Goal: Information Seeking & Learning: Understand process/instructions

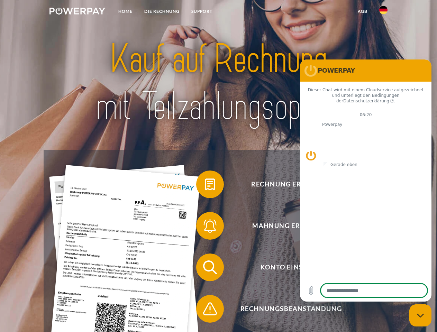
click at [77, 12] on img at bounding box center [77, 11] width 56 height 7
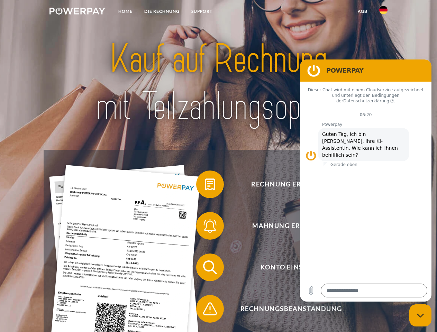
click at [383, 12] on img at bounding box center [383, 10] width 8 height 8
click at [362, 11] on link "agb" at bounding box center [362, 11] width 21 height 12
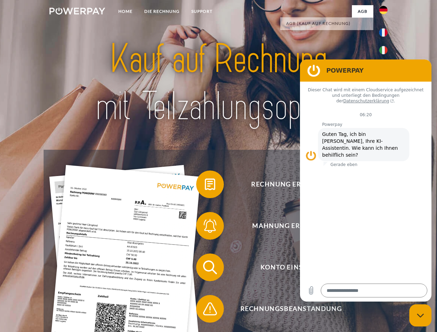
click at [205, 186] on span at bounding box center [199, 184] width 35 height 35
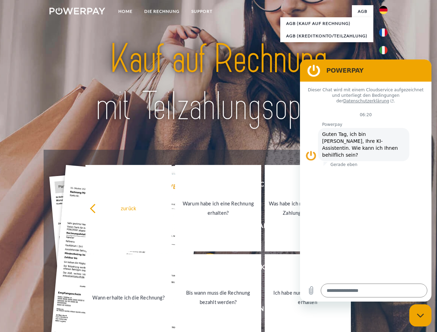
click at [205, 227] on div "zurück Warum habe ich eine Rechnung erhalten? Was habe ich noch offen, ist mein…" at bounding box center [218, 253] width 279 height 178
click at [205, 269] on link "Bis wann muss die Rechnung bezahlt werden?" at bounding box center [218, 297] width 86 height 86
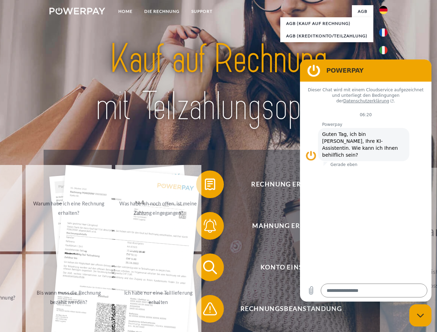
click at [205, 310] on span at bounding box center [199, 309] width 35 height 35
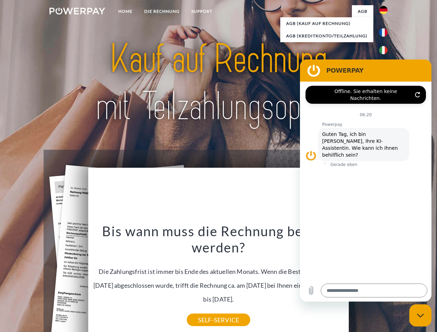
click at [420, 315] on icon "Messaging-Fenster schließen" at bounding box center [420, 315] width 7 height 4
type textarea "*"
